Goal: Task Accomplishment & Management: Use online tool/utility

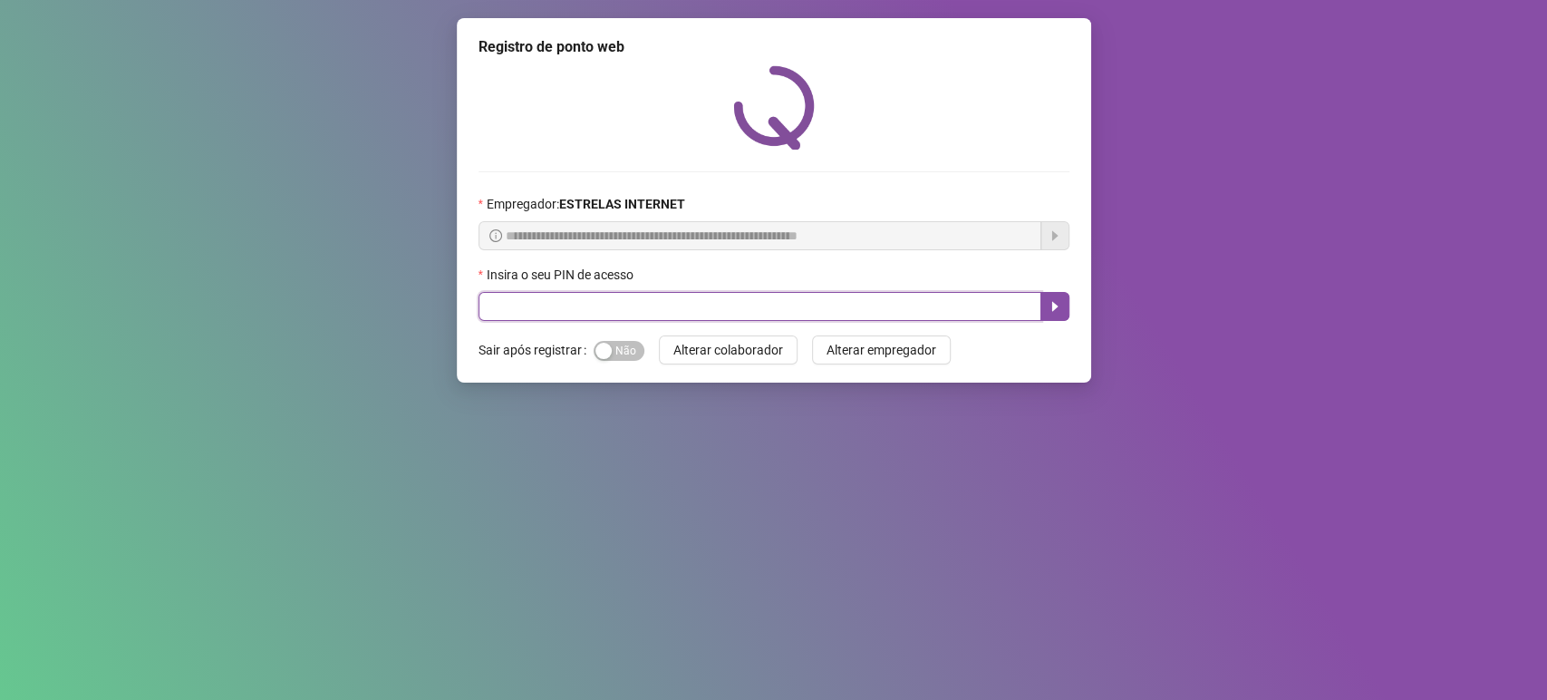
click at [733, 295] on input "text" at bounding box center [759, 306] width 563 height 29
type input "*****"
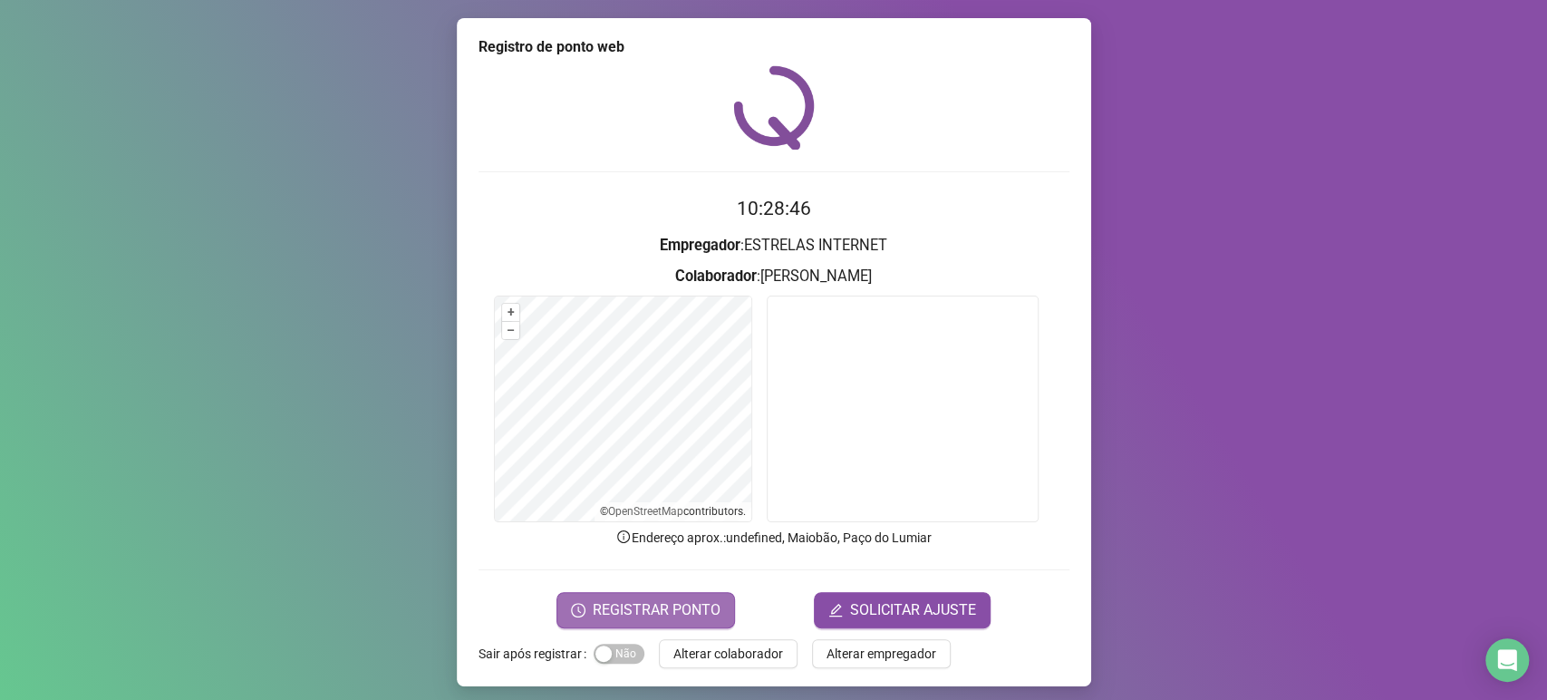
click at [639, 602] on span "REGISTRAR PONTO" at bounding box center [657, 610] width 128 height 22
